Goal: Information Seeking & Learning: Learn about a topic

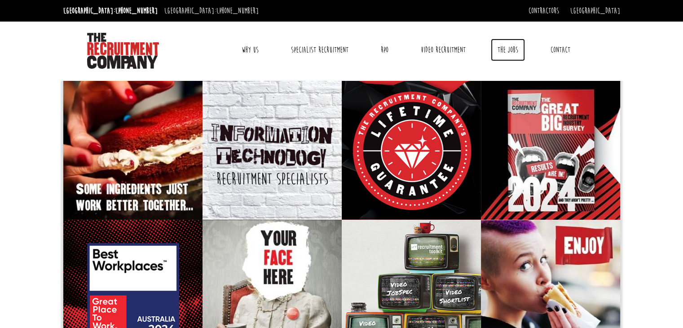
click at [509, 49] on link "The Jobs" at bounding box center [507, 50] width 34 height 22
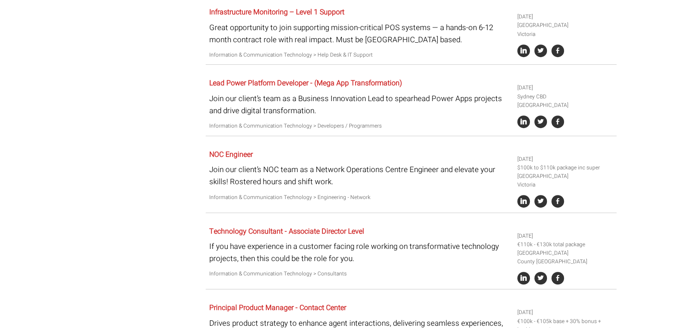
scroll to position [763, 0]
